Goal: Task Accomplishment & Management: Use online tool/utility

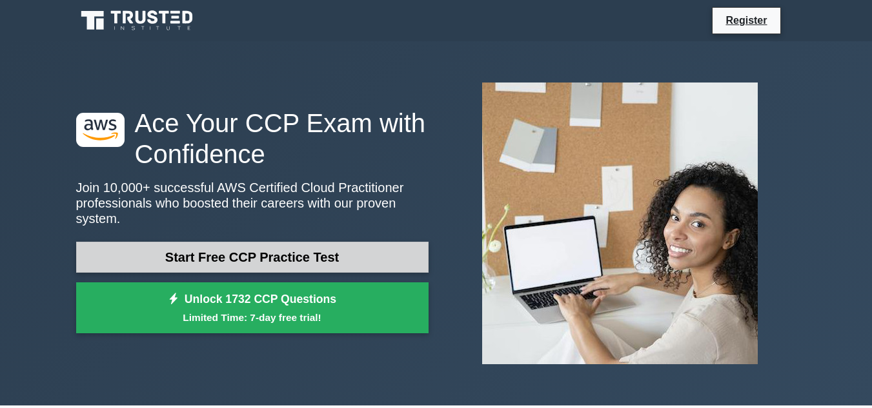
click at [304, 254] on link "Start Free CCP Practice Test" at bounding box center [252, 257] width 352 height 31
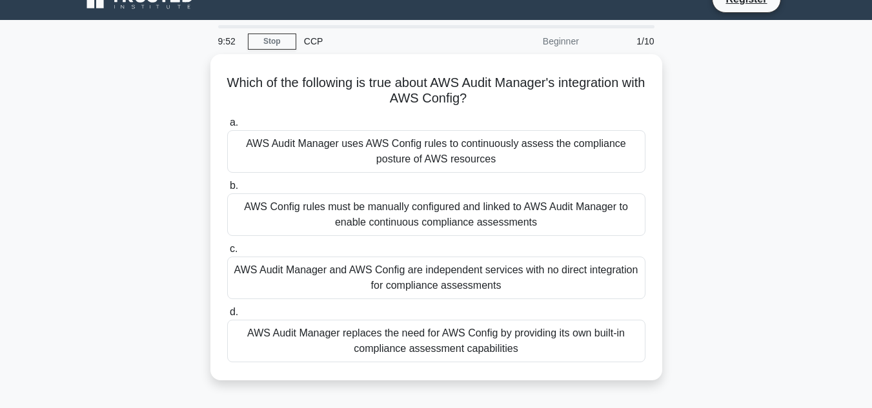
scroll to position [26, 0]
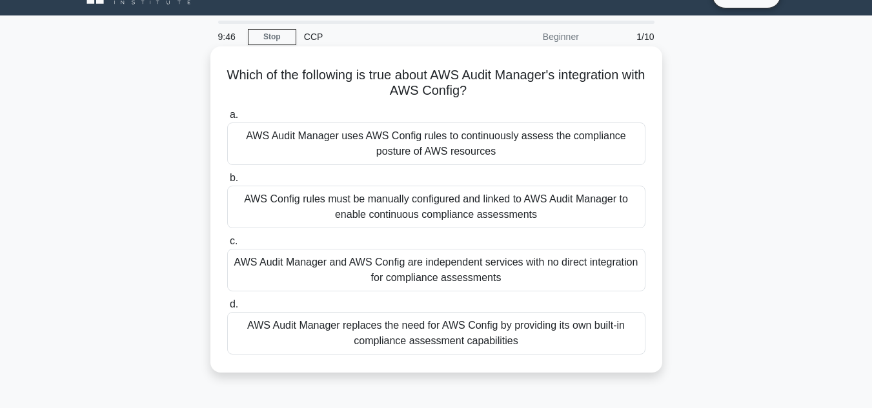
click at [473, 276] on div "AWS Audit Manager and AWS Config are independent services with no direct integr…" at bounding box center [436, 270] width 418 height 43
click at [227, 246] on input "c. AWS Audit Manager and AWS Config are independent services with no direct int…" at bounding box center [227, 241] width 0 height 8
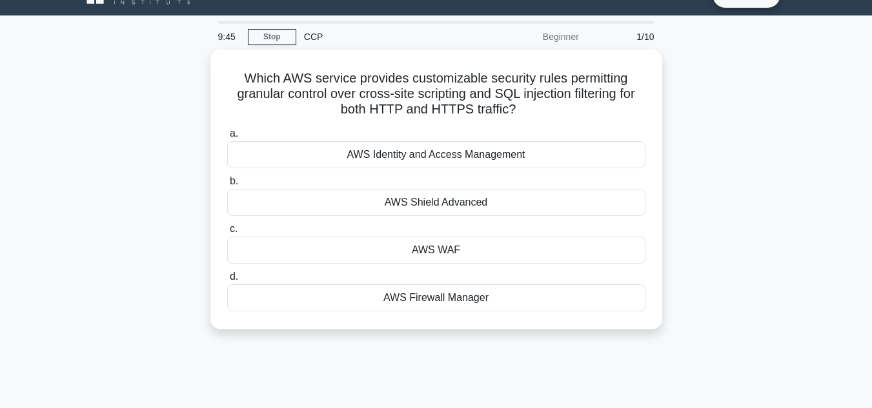
scroll to position [0, 0]
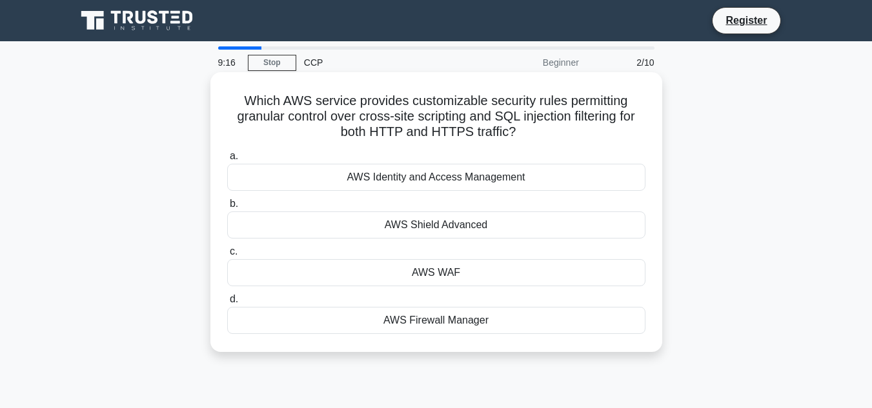
click at [456, 275] on div "AWS WAF" at bounding box center [436, 272] width 418 height 27
click at [227, 256] on input "c. AWS WAF" at bounding box center [227, 252] width 0 height 8
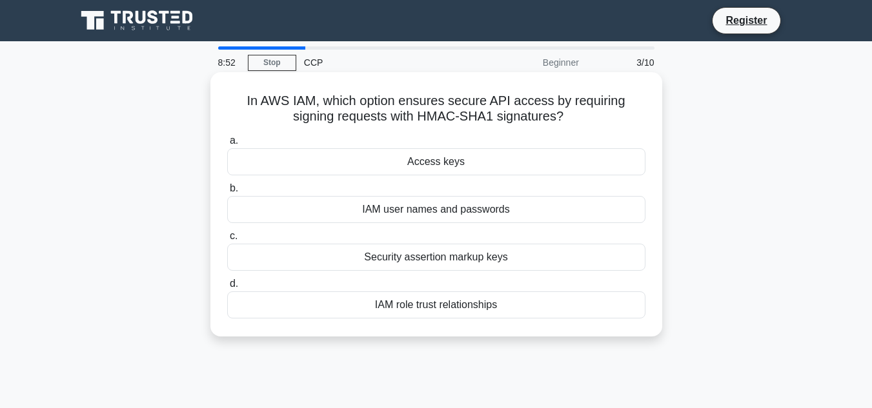
click at [422, 215] on div "IAM user names and passwords" at bounding box center [436, 209] width 418 height 27
click at [227, 193] on input "b. IAM user names and passwords" at bounding box center [227, 188] width 0 height 8
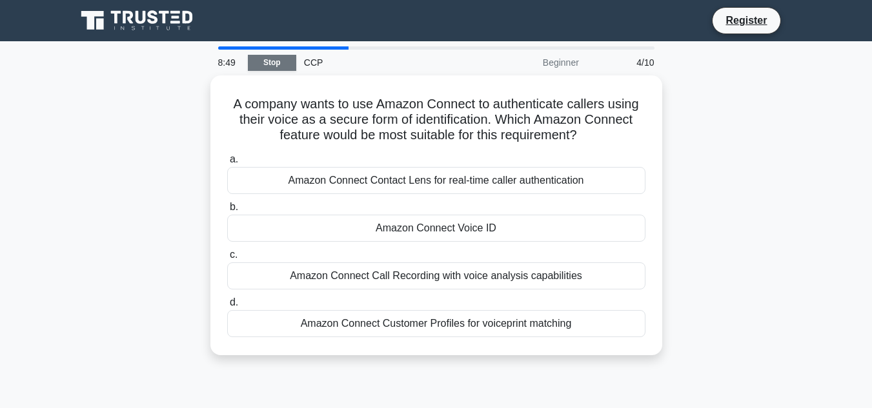
click at [284, 55] on link "Stop" at bounding box center [272, 63] width 48 height 16
